Goal: Information Seeking & Learning: Learn about a topic

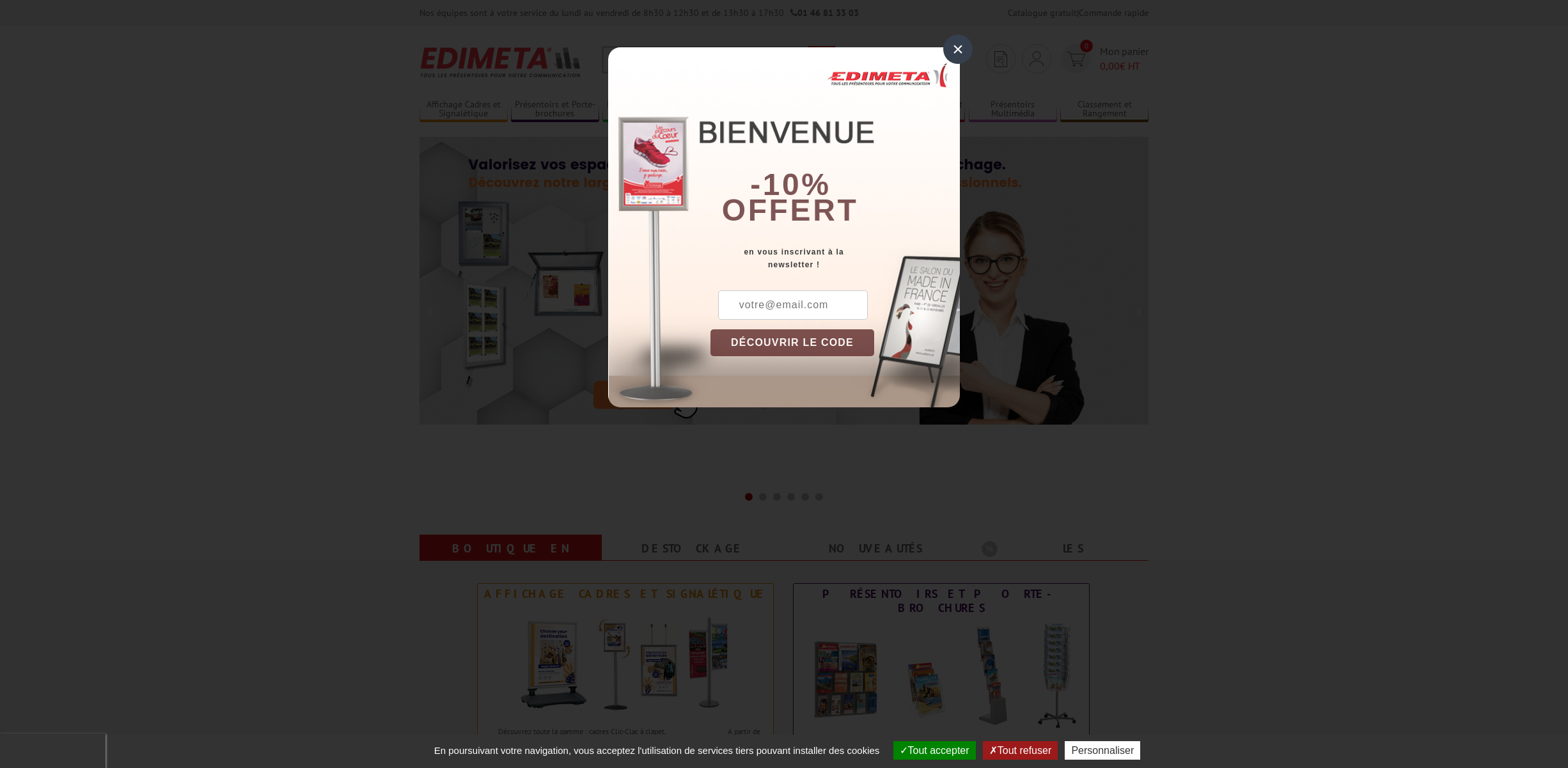
click at [955, 51] on div "×" at bounding box center [958, 49] width 29 height 29
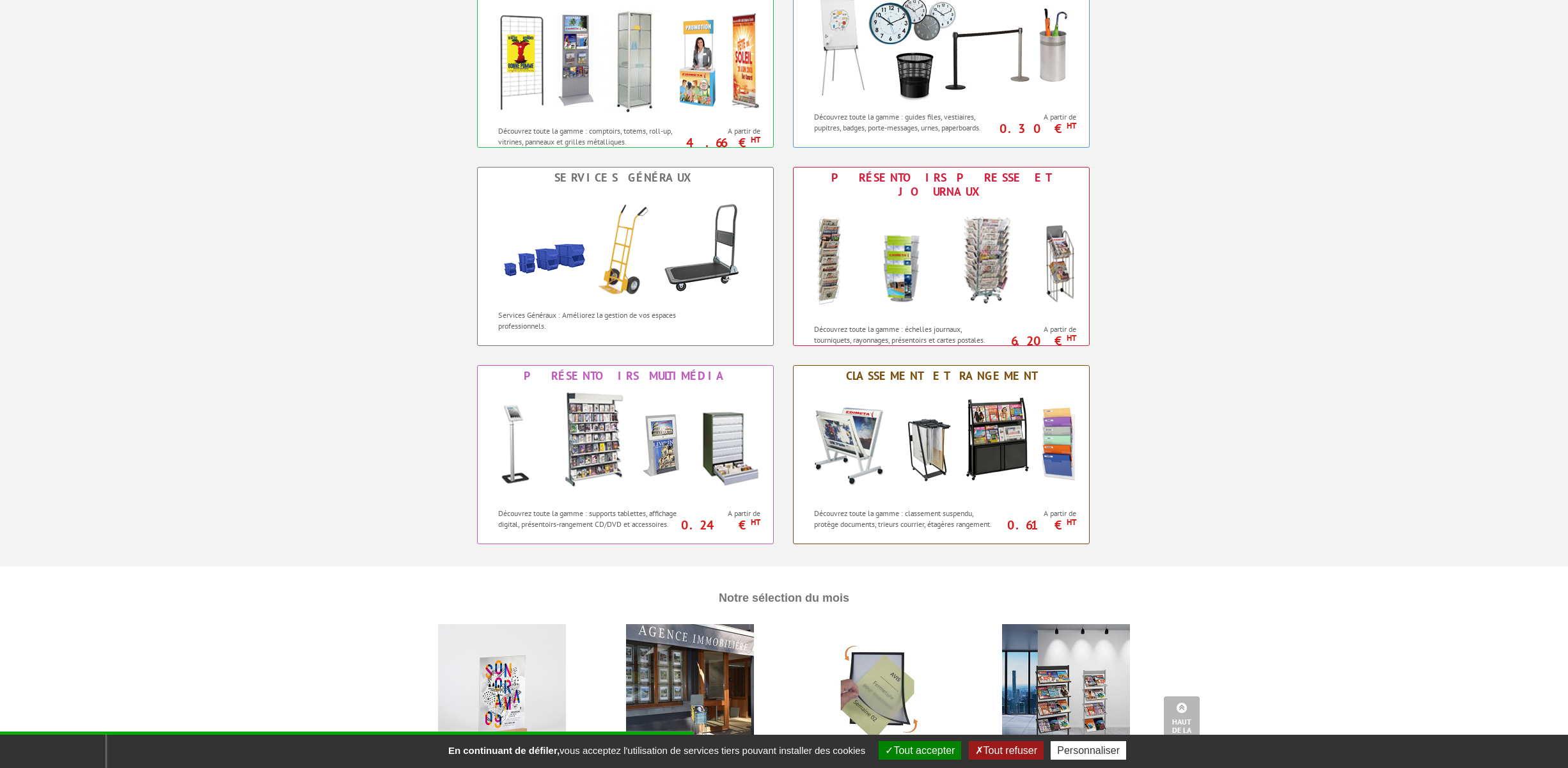
scroll to position [810, 0]
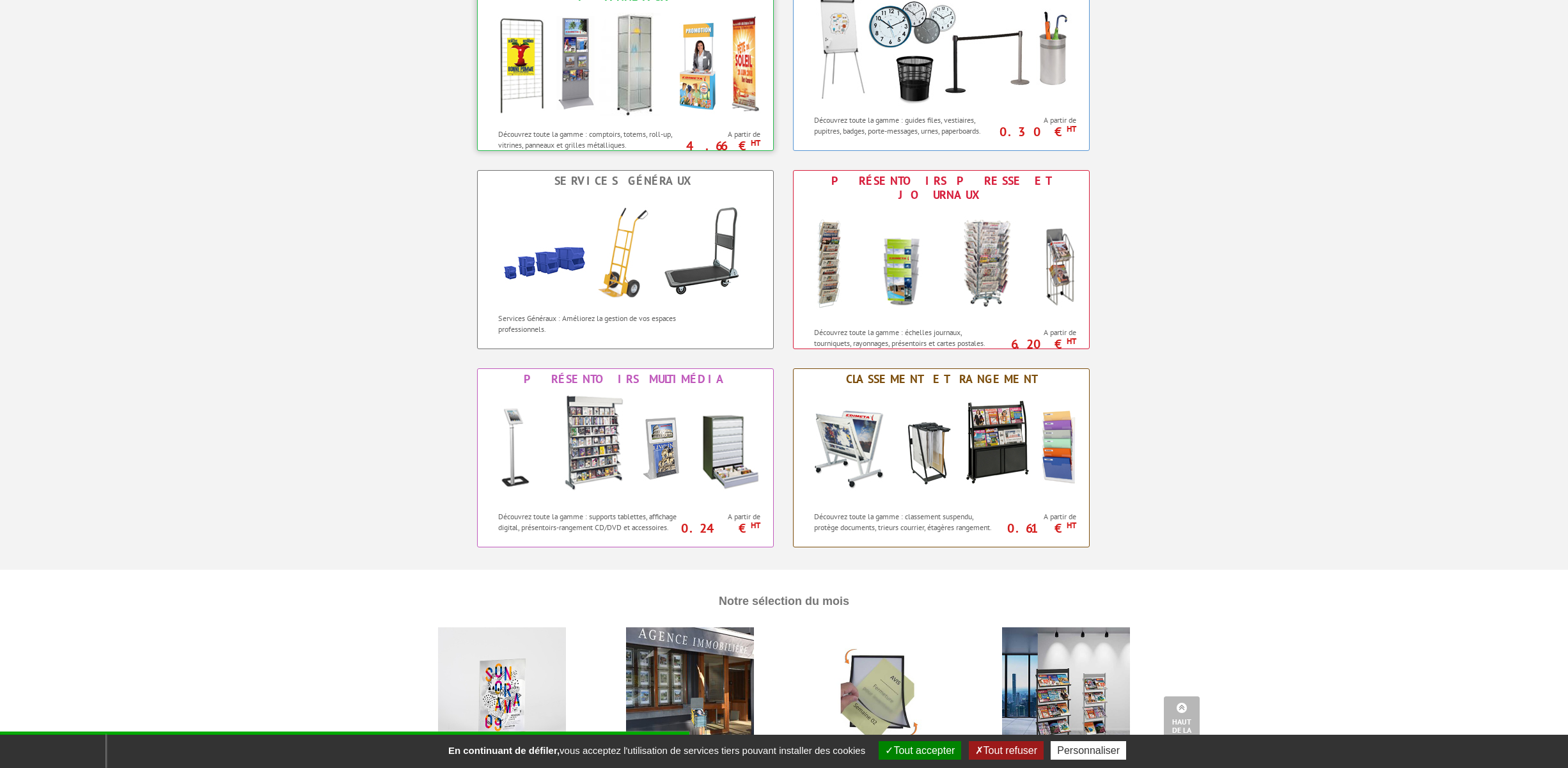
click at [610, 100] on img at bounding box center [625, 64] width 281 height 115
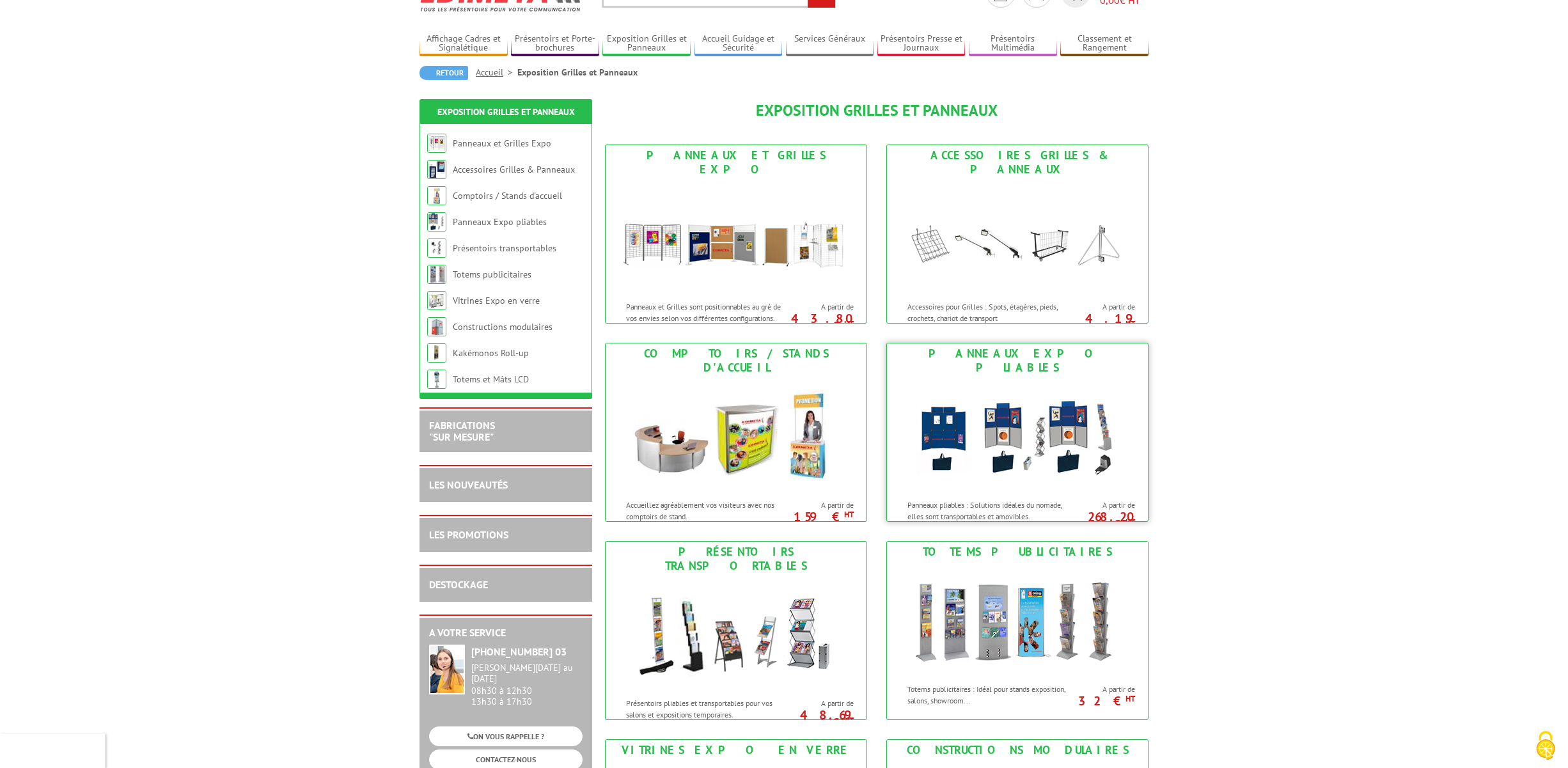
scroll to position [67, 0]
click at [1015, 463] on img at bounding box center [1017, 434] width 236 height 115
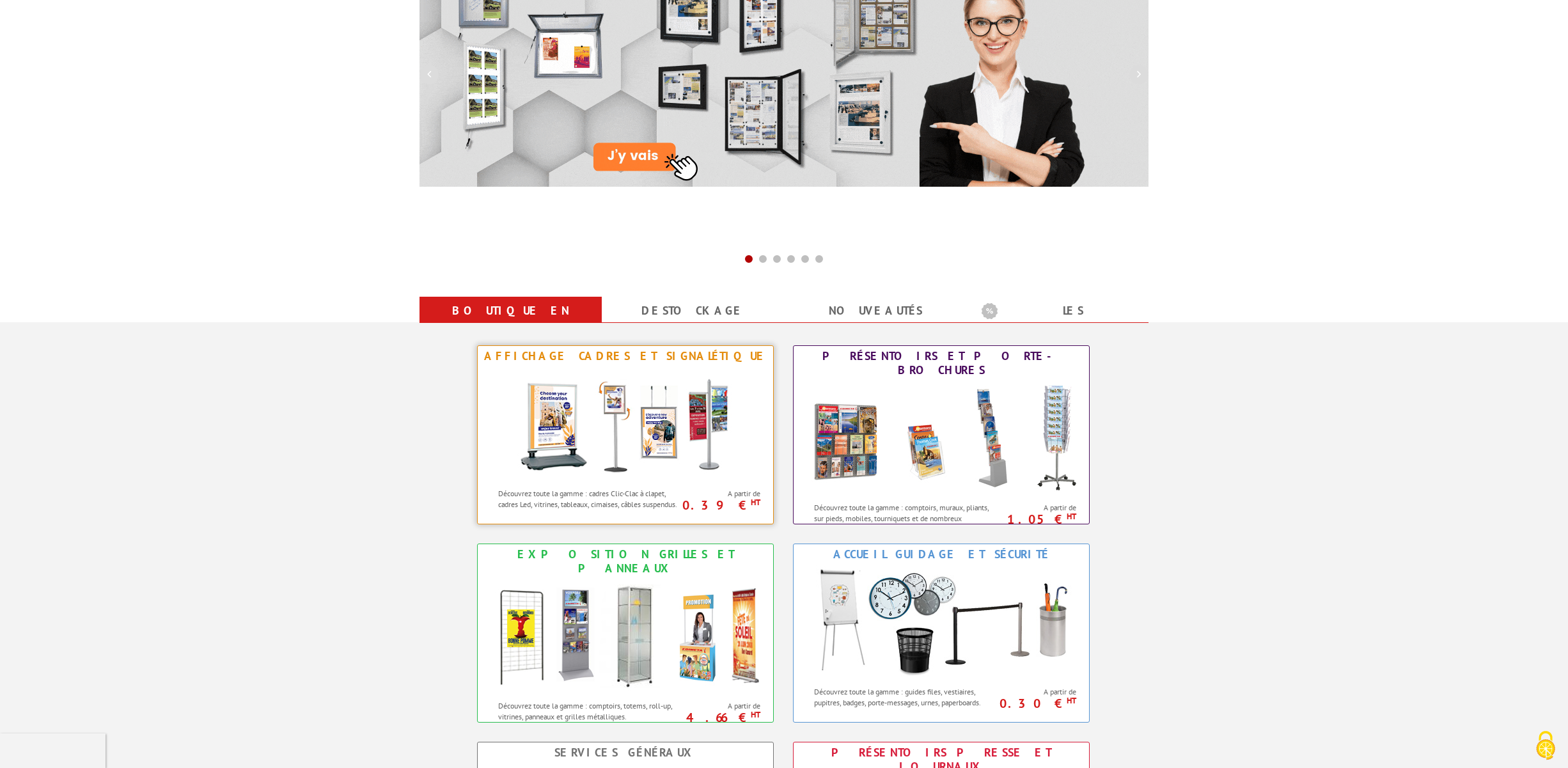
scroll to position [239, 0]
click at [632, 630] on img at bounding box center [625, 635] width 281 height 115
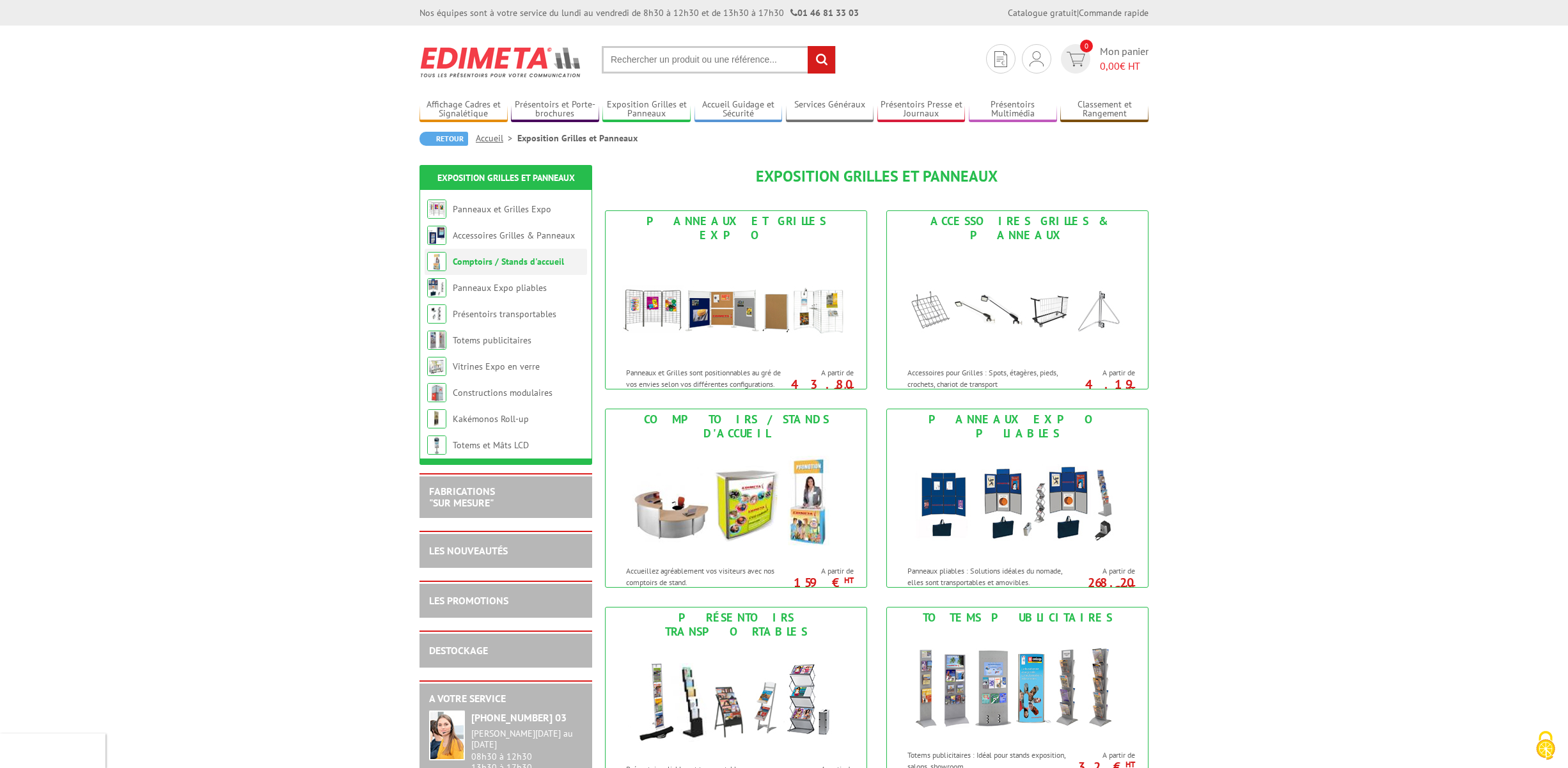
click at [512, 263] on link "Comptoirs / Stands d'accueil" at bounding box center [509, 261] width 111 height 12
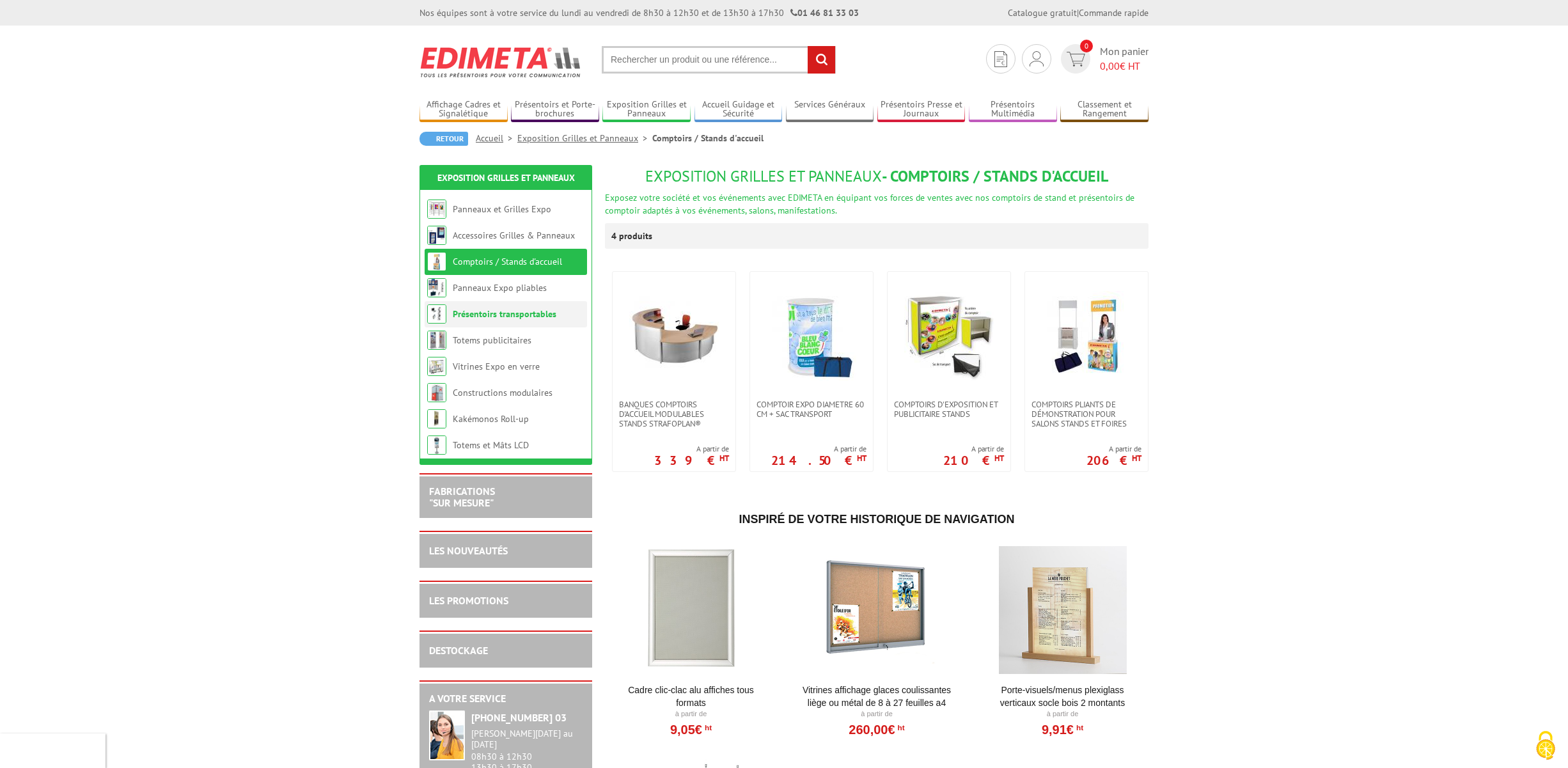
click at [499, 316] on link "Présentoirs transportables" at bounding box center [505, 314] width 104 height 12
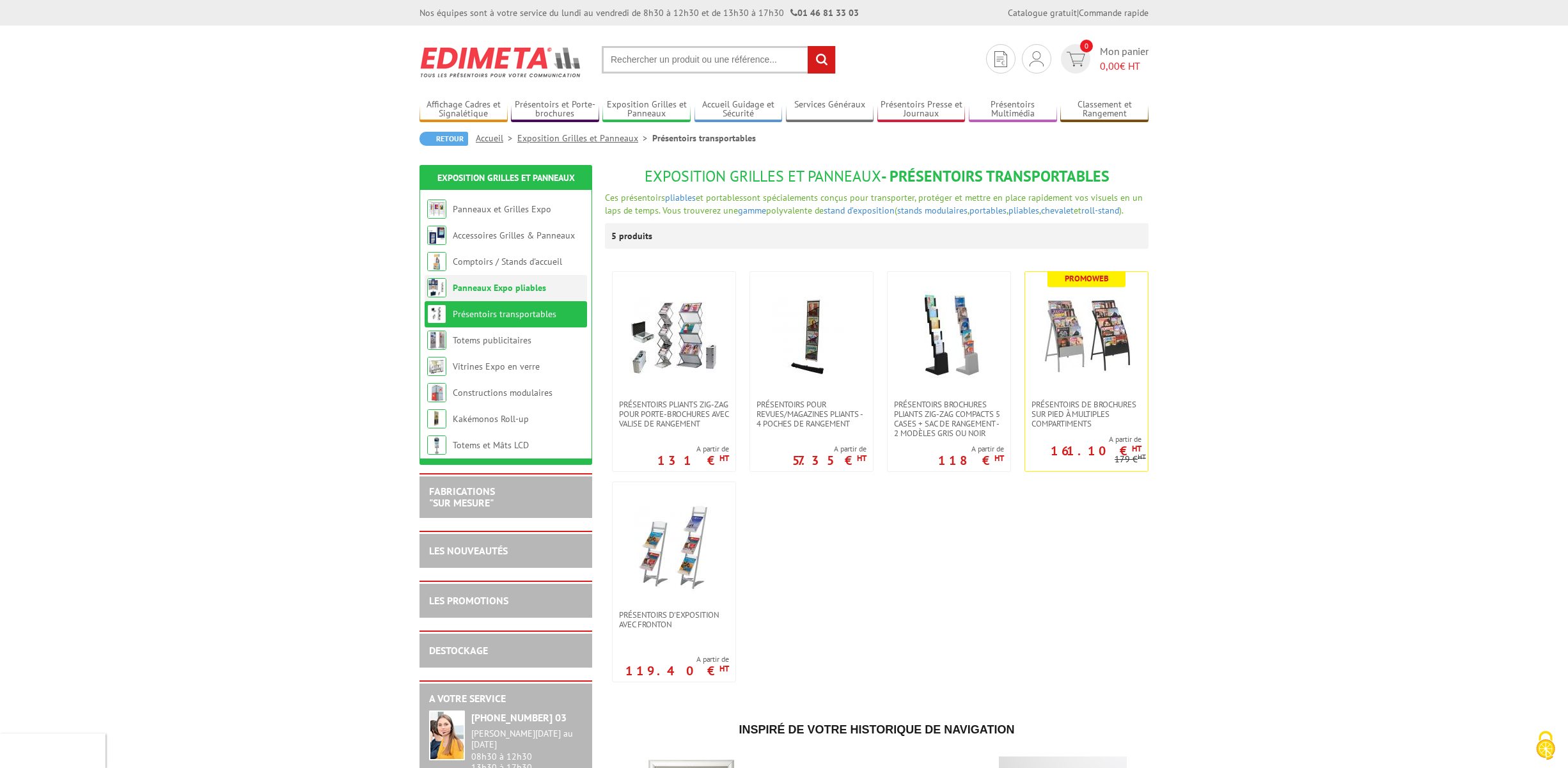
click at [509, 291] on link "Panneaux Expo pliables" at bounding box center [500, 288] width 94 height 12
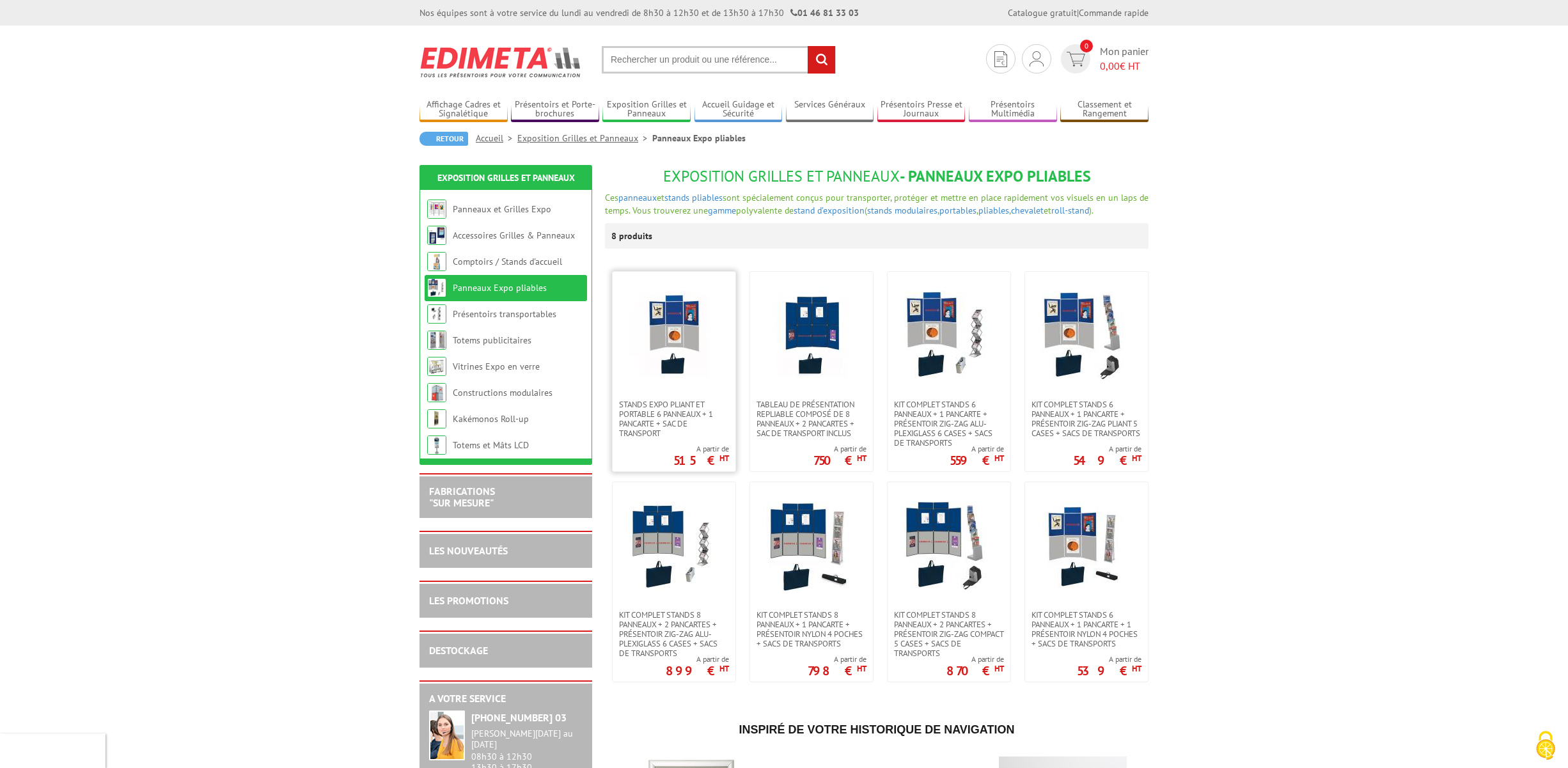
click at [673, 370] on img at bounding box center [674, 336] width 89 height 89
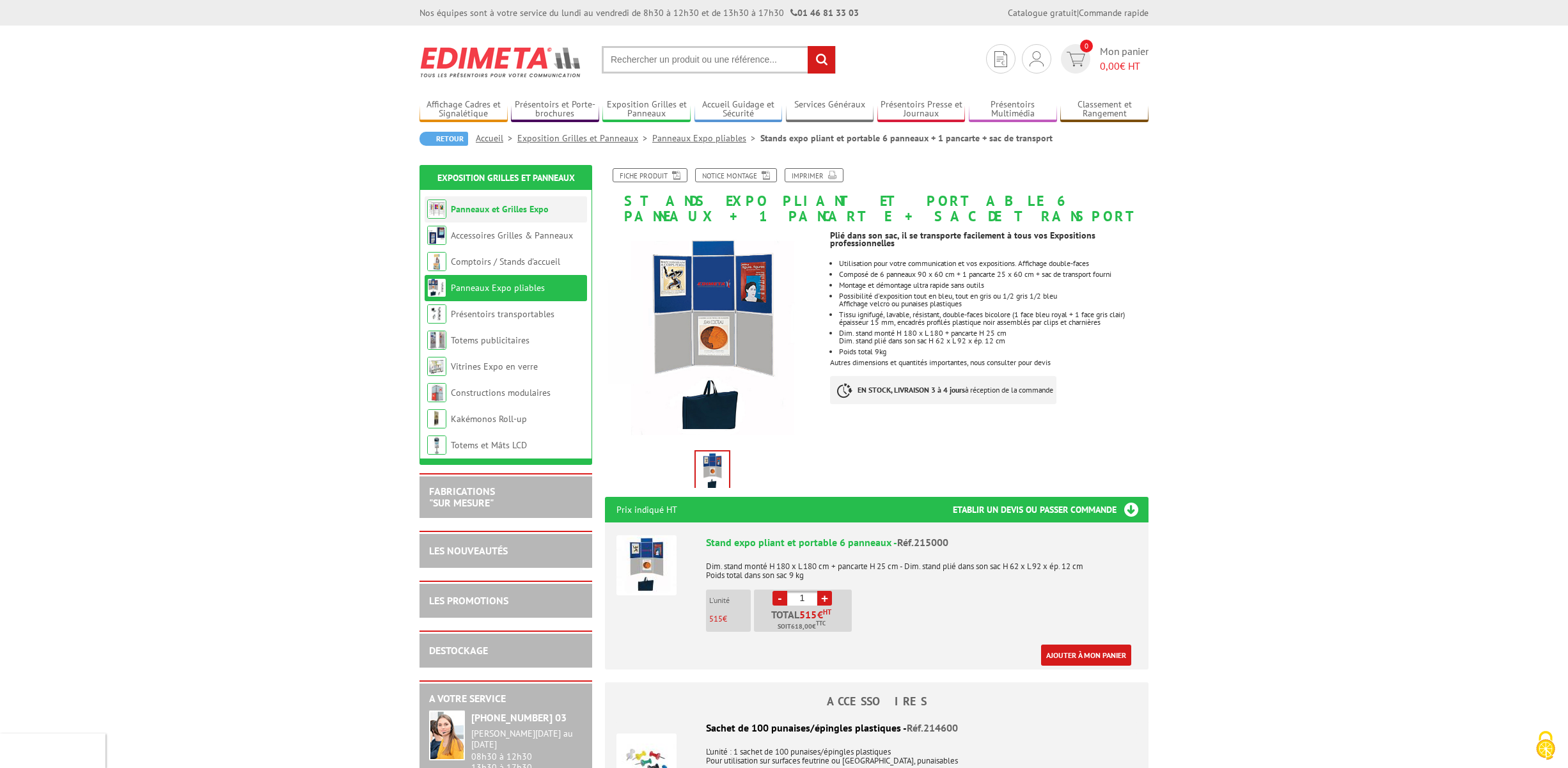
click at [496, 208] on link "Panneaux et Grilles Expo" at bounding box center [500, 209] width 98 height 12
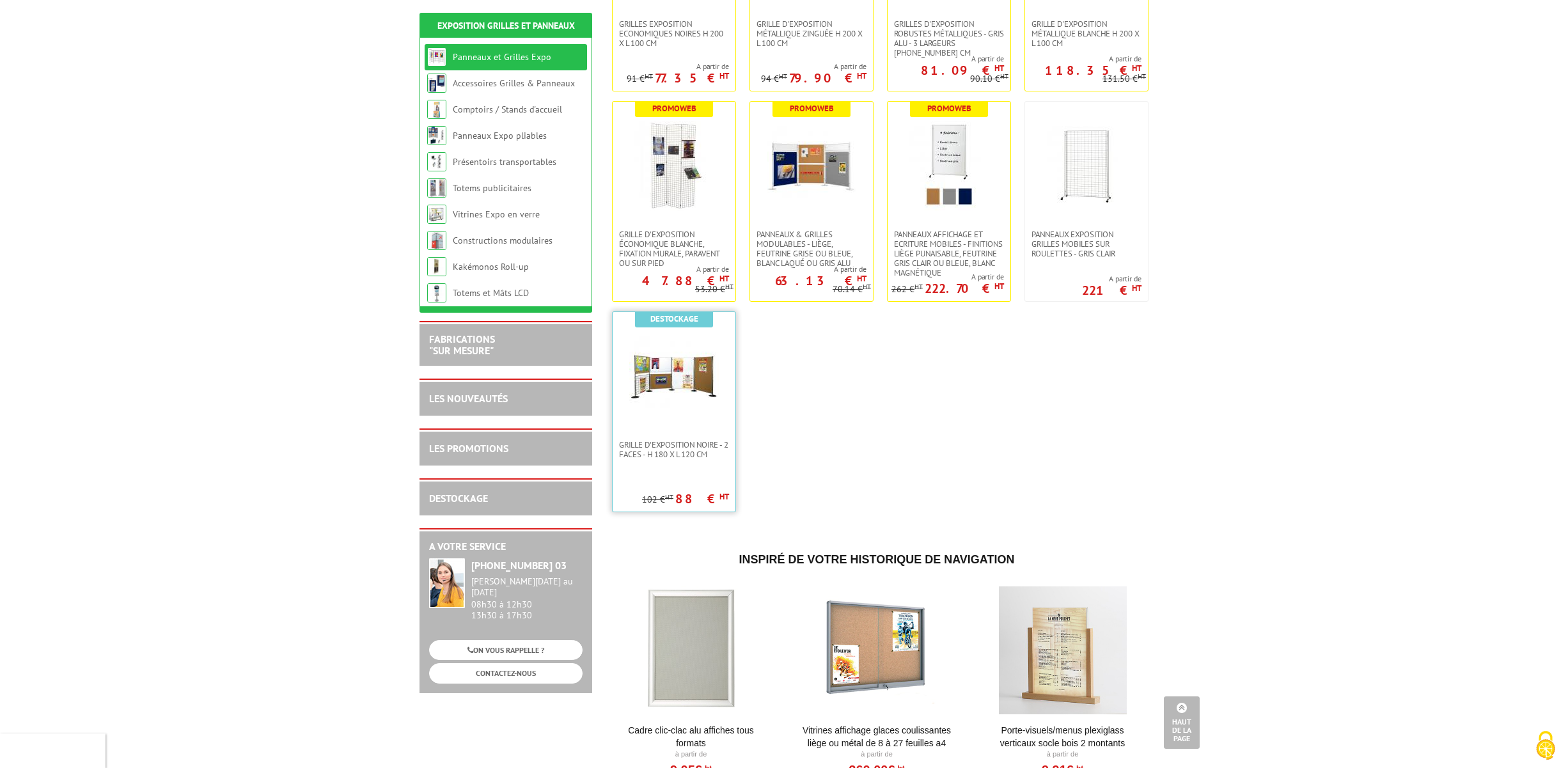
scroll to position [387, 0]
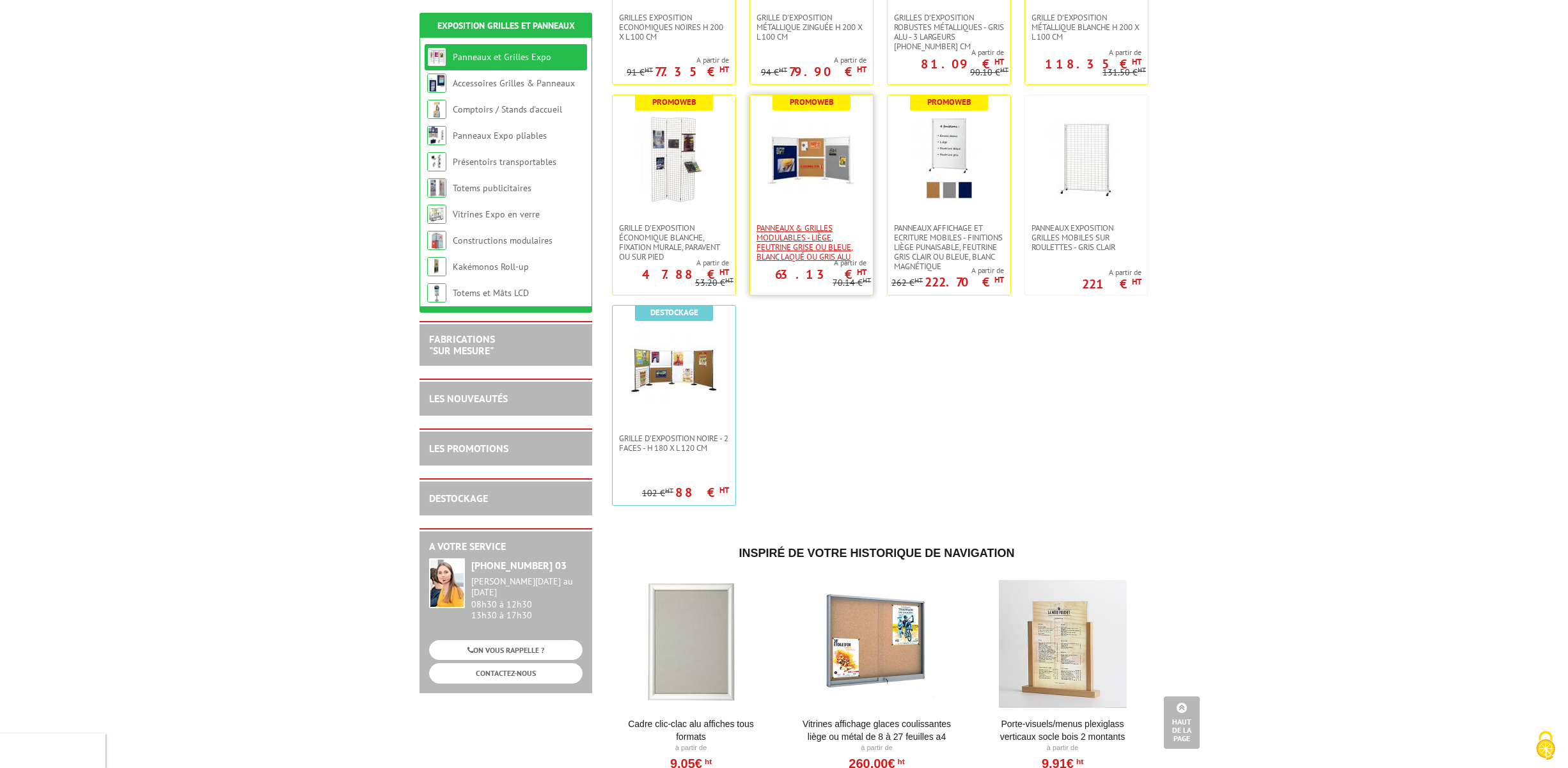
click at [802, 253] on span "Panneaux & Grilles modulables - liège, feutrine grise ou bleue, blanc laqué ou …" at bounding box center [812, 242] width 110 height 38
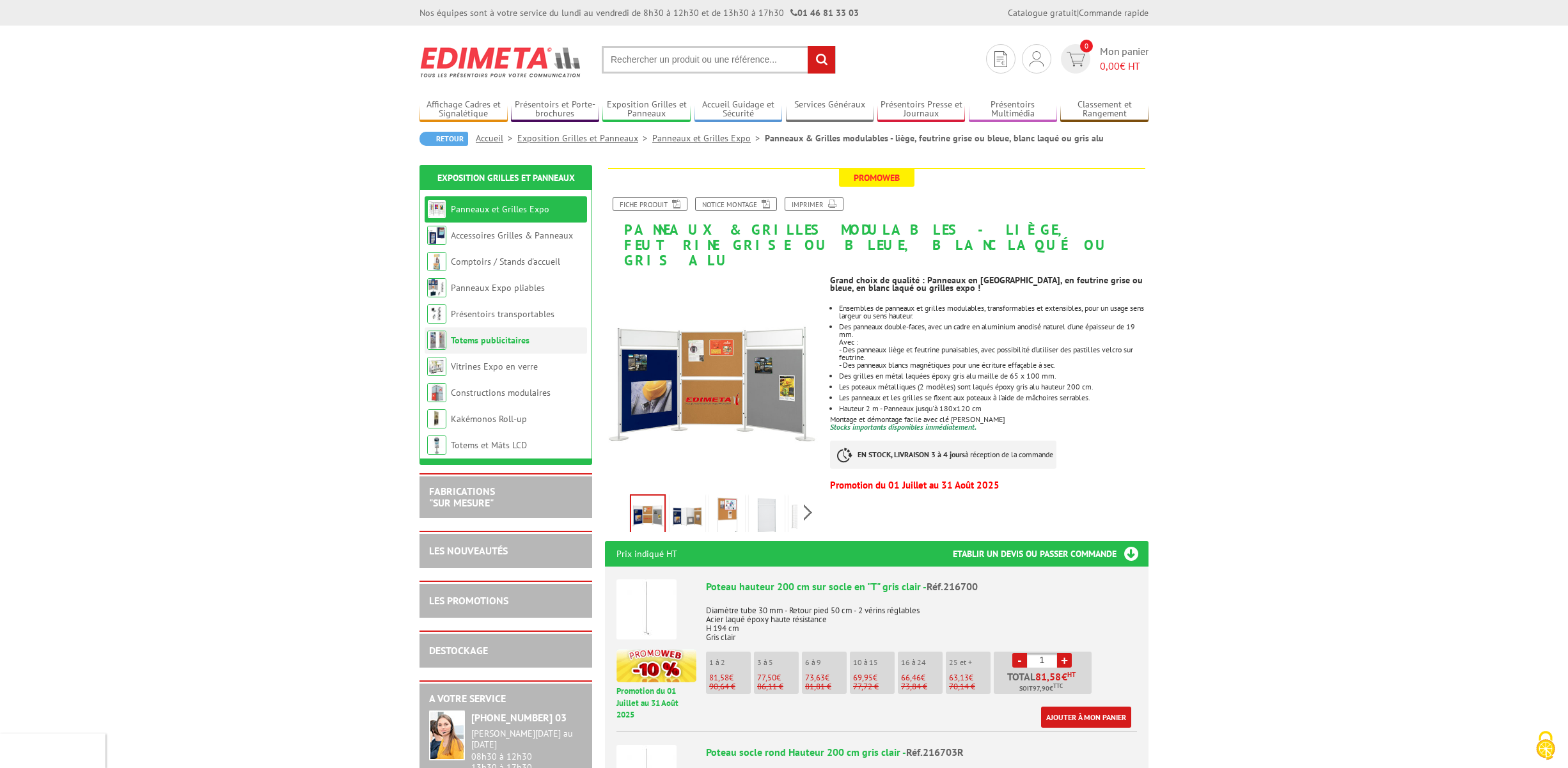
scroll to position [2, 0]
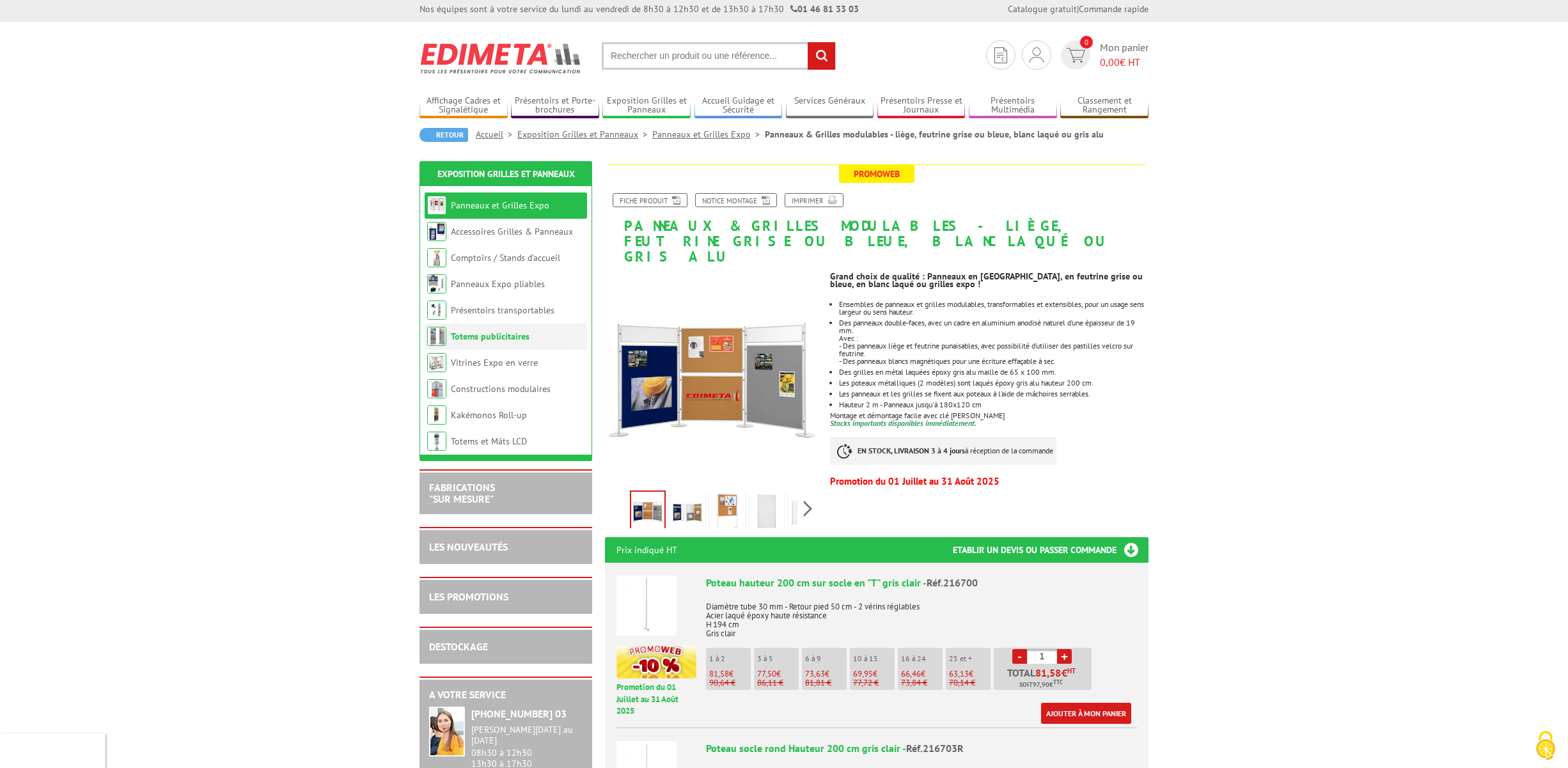
click at [497, 341] on link "Totems publicitaires" at bounding box center [490, 337] width 78 height 12
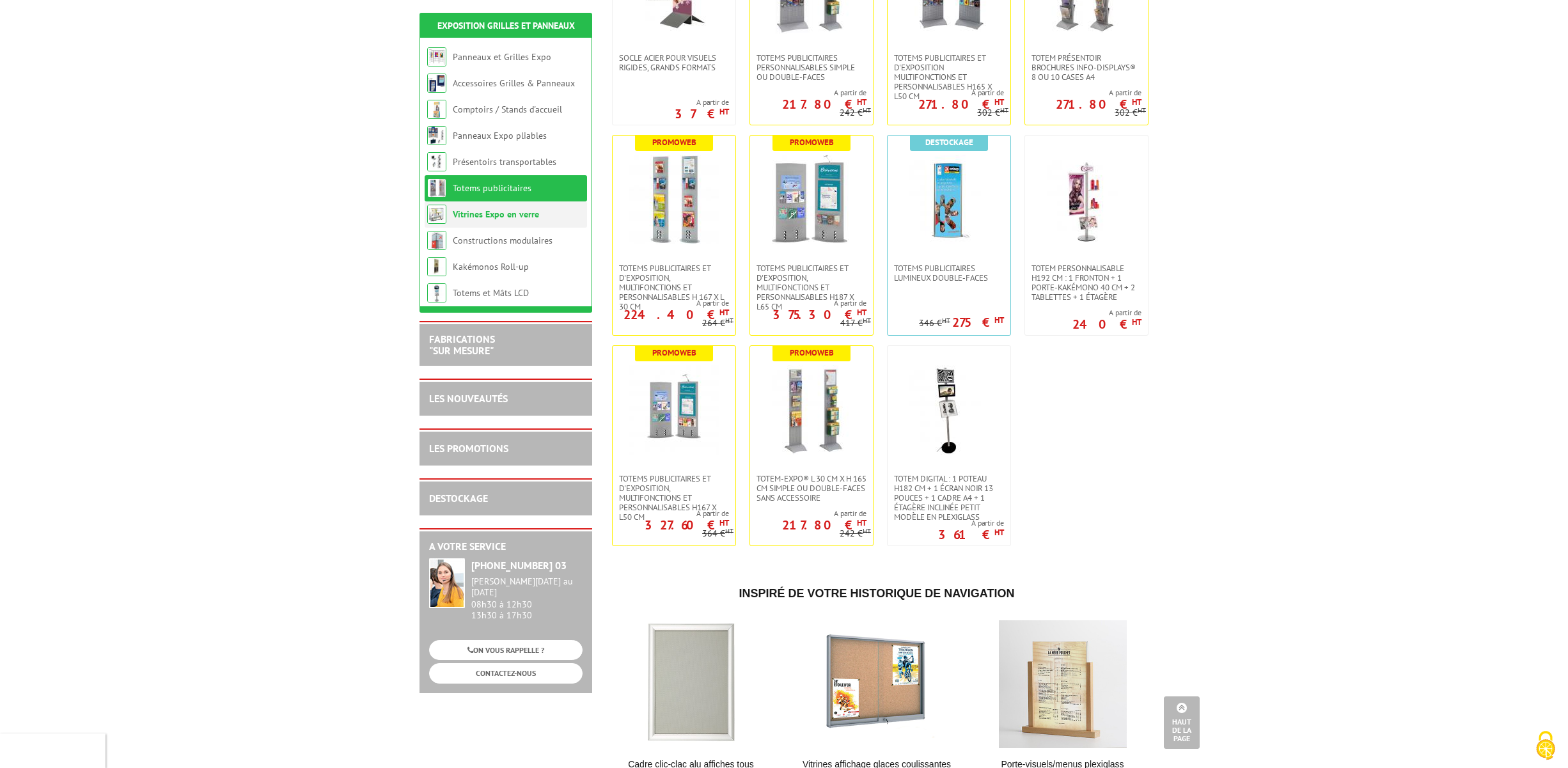
scroll to position [362, 0]
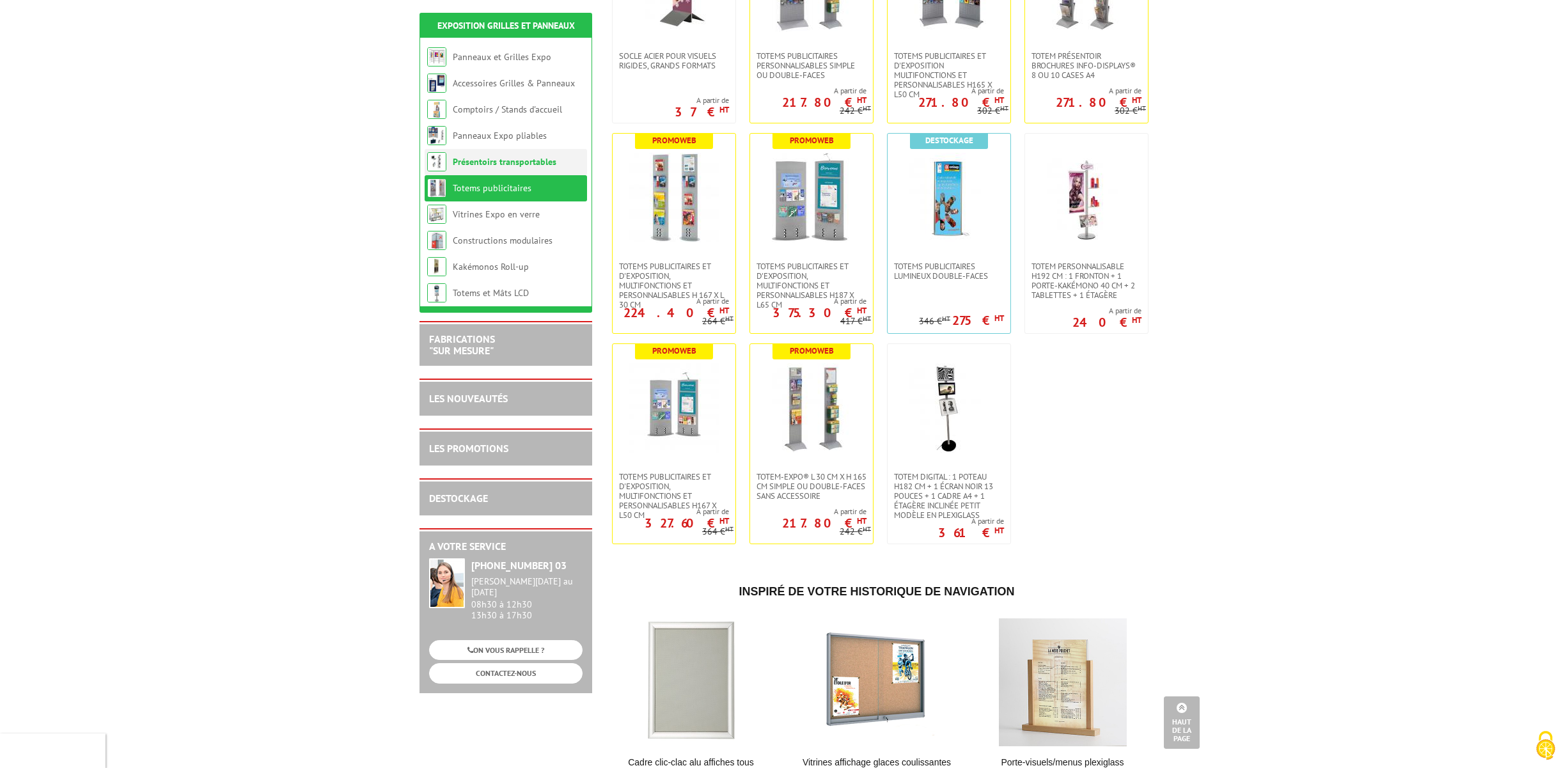
click at [492, 160] on link "Présentoirs transportables" at bounding box center [505, 162] width 104 height 12
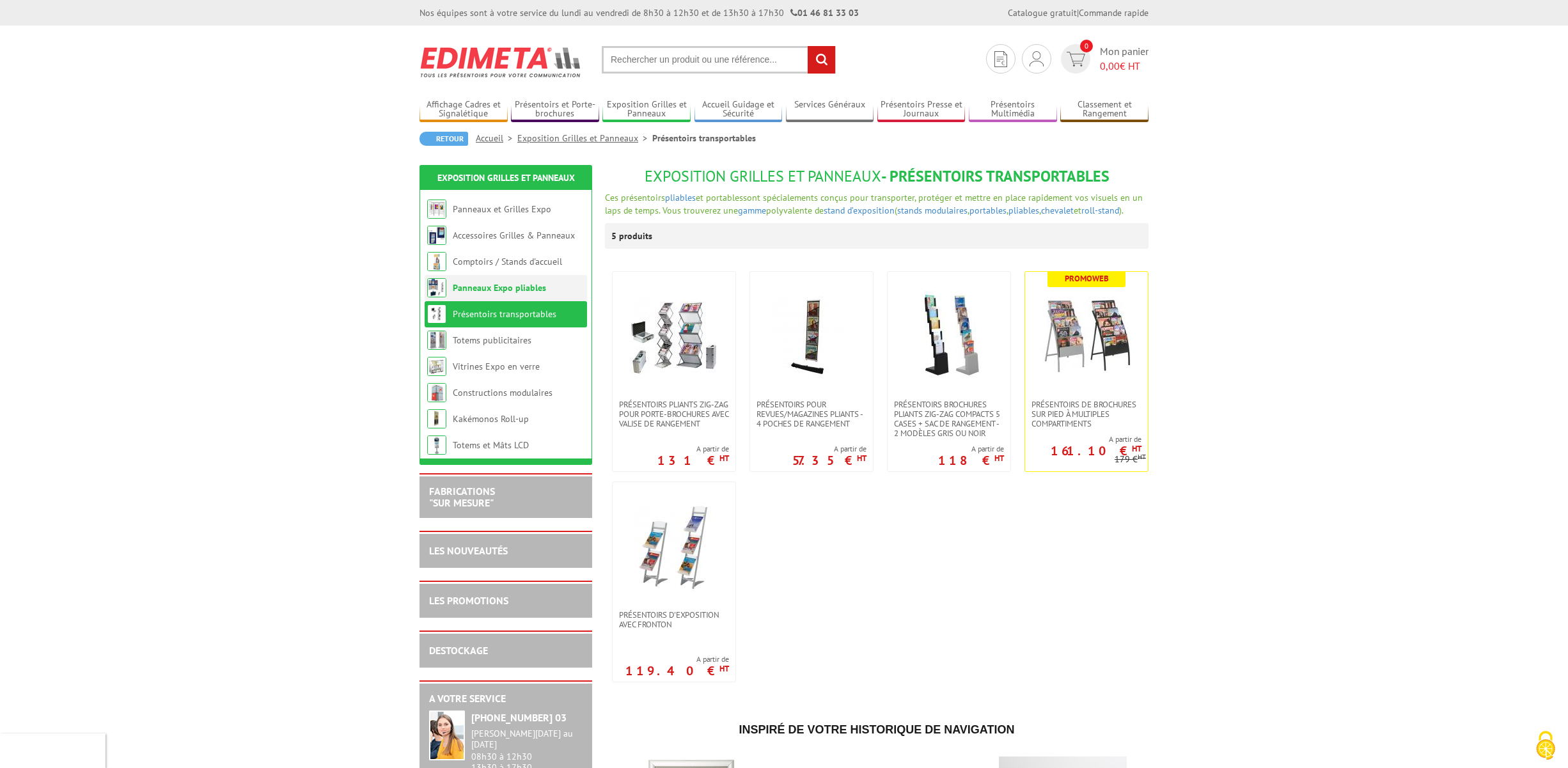
click at [504, 289] on link "Panneaux Expo pliables" at bounding box center [500, 288] width 94 height 12
